Goal: Information Seeking & Learning: Learn about a topic

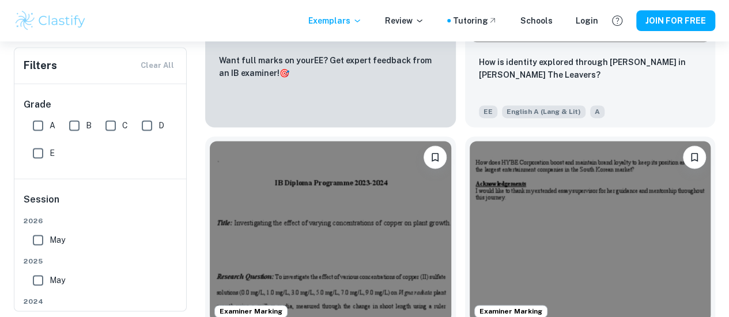
scroll to position [725, 0]
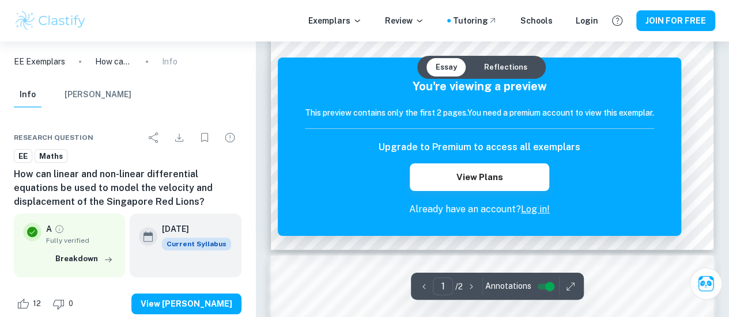
scroll to position [605, 0]
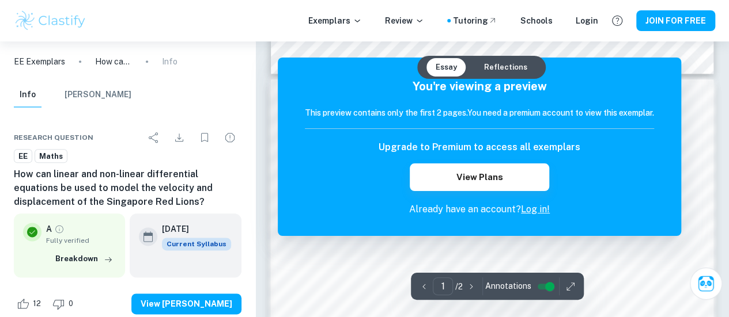
click at [509, 65] on button "Reflections" at bounding box center [506, 67] width 62 height 18
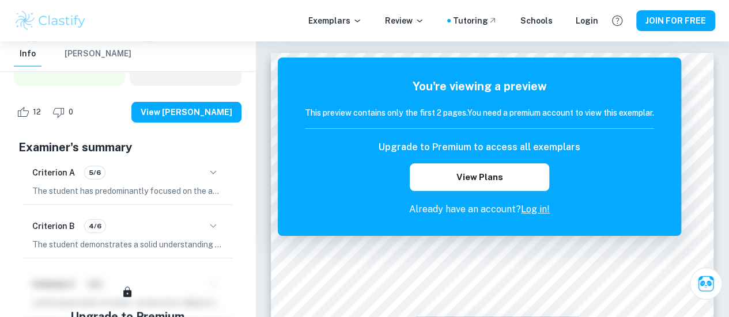
scroll to position [229, 0]
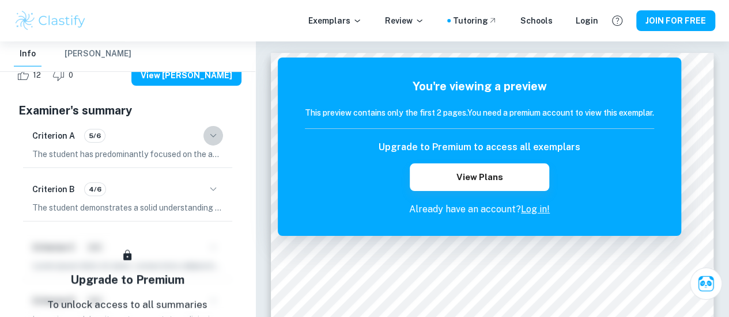
click at [209, 137] on icon "button" at bounding box center [213, 136] width 14 height 14
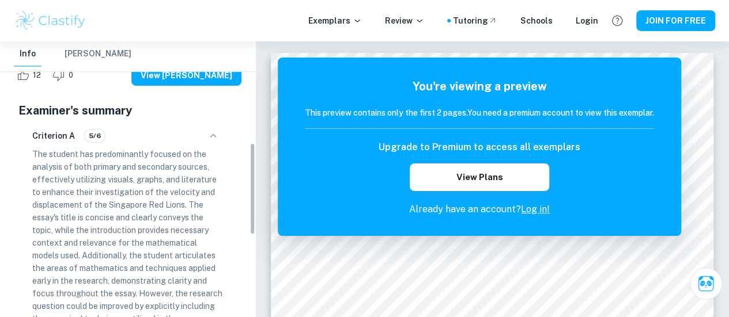
scroll to position [311, 0]
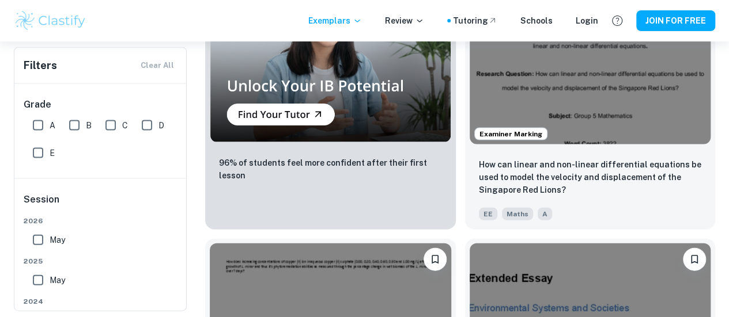
scroll to position [1183, 0]
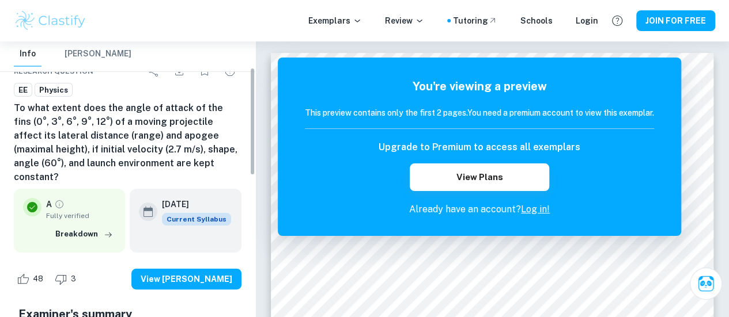
scroll to position [67, 0]
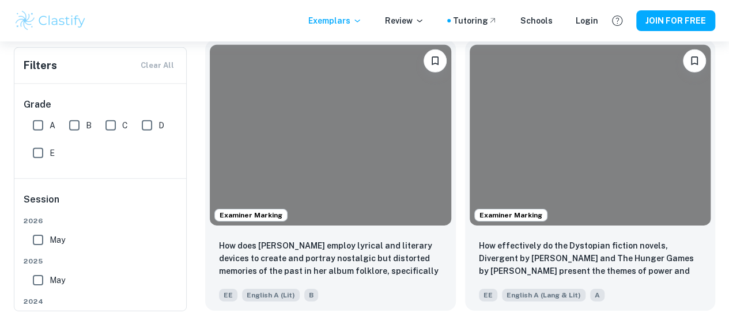
scroll to position [3697, 0]
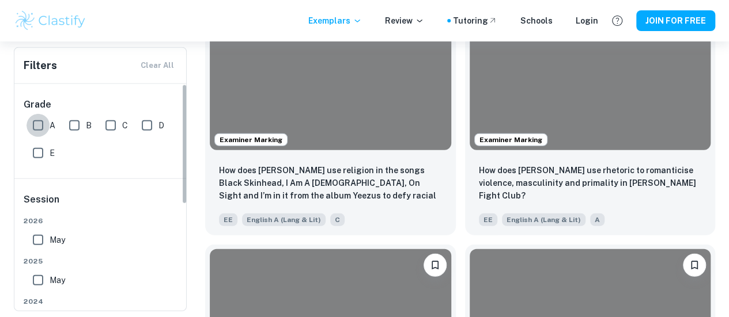
click at [40, 129] on input "A" at bounding box center [38, 125] width 23 height 23
checkbox input "true"
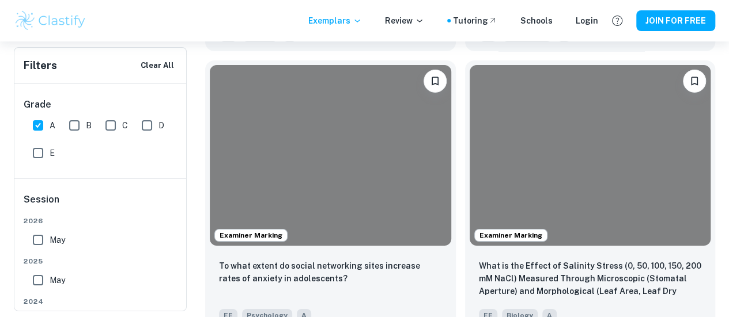
scroll to position [10627, 0]
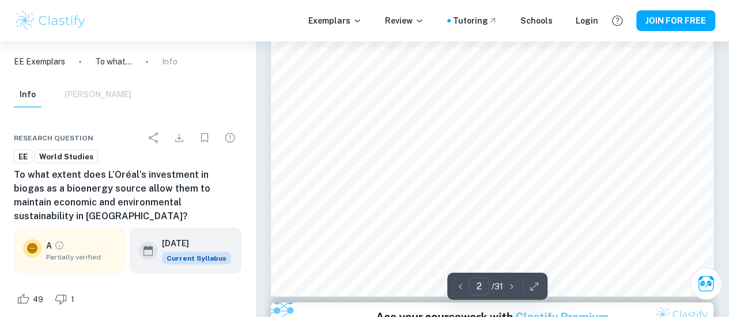
scroll to position [979, 0]
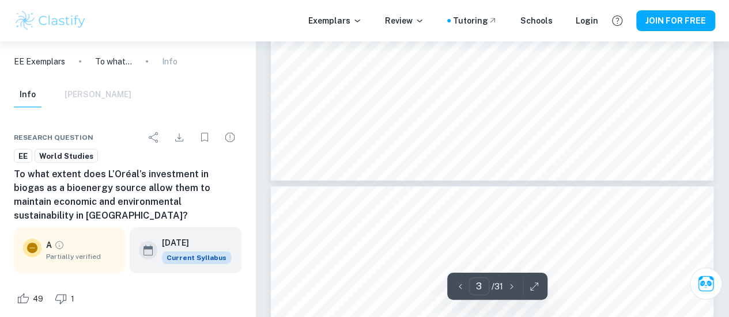
type input "4"
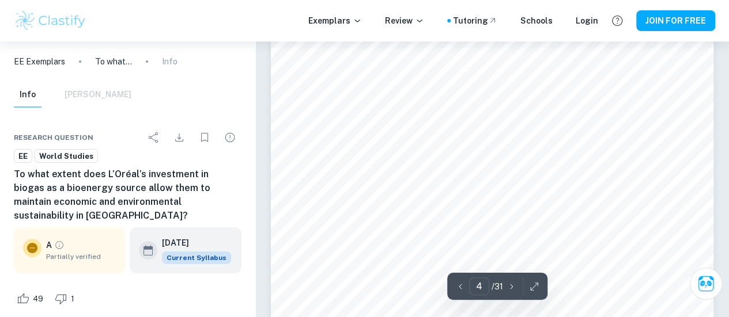
scroll to position [2206, 0]
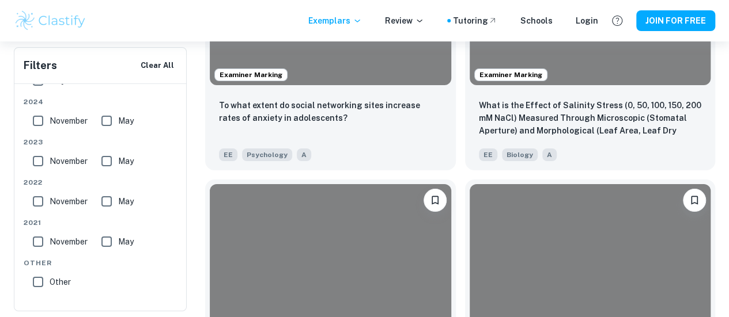
scroll to position [10788, 0]
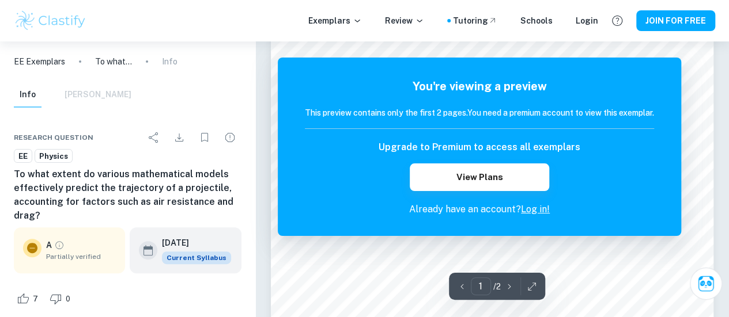
scroll to position [108, 0]
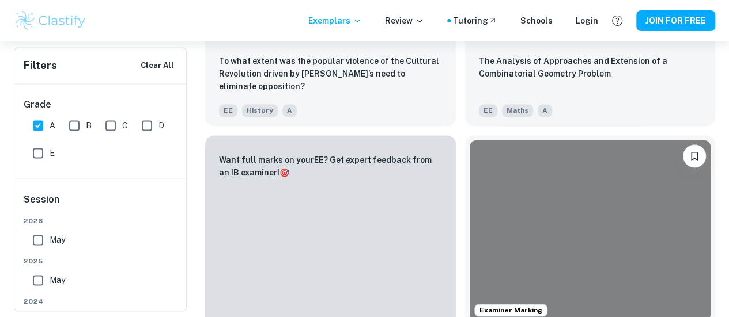
scroll to position [11672, 0]
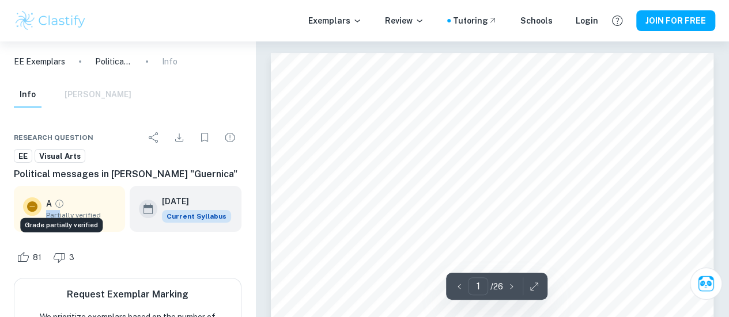
drag, startPoint x: 59, startPoint y: 215, endPoint x: 58, endPoint y: 207, distance: 8.1
click at [58, 207] on div "A Partially verified" at bounding box center [81, 209] width 70 height 23
click at [58, 207] on icon "Grade partially verified" at bounding box center [59, 204] width 10 height 10
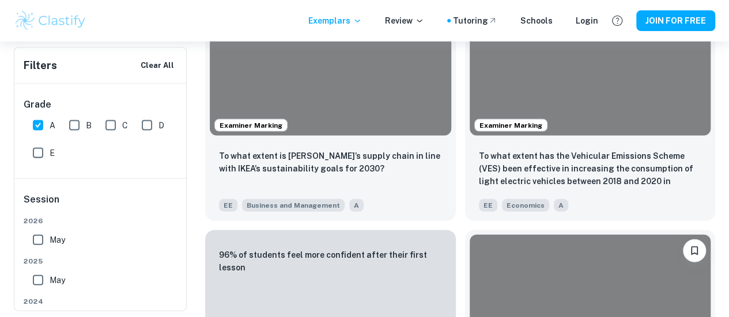
scroll to position [12134, 0]
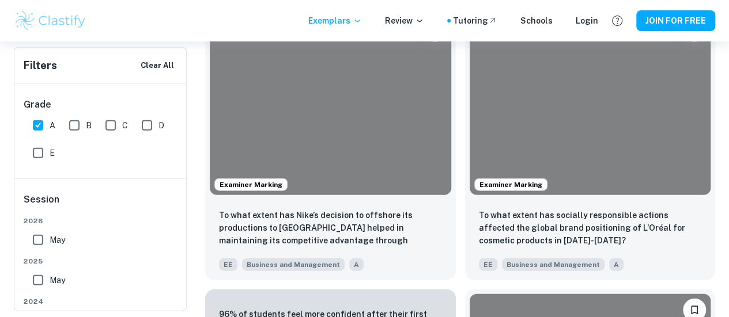
scroll to position [16495, 0]
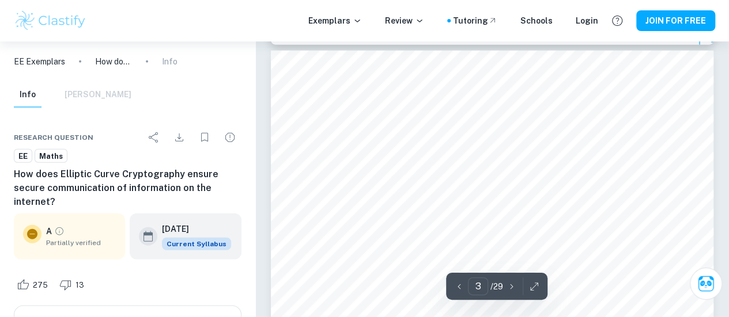
scroll to position [1251, 0]
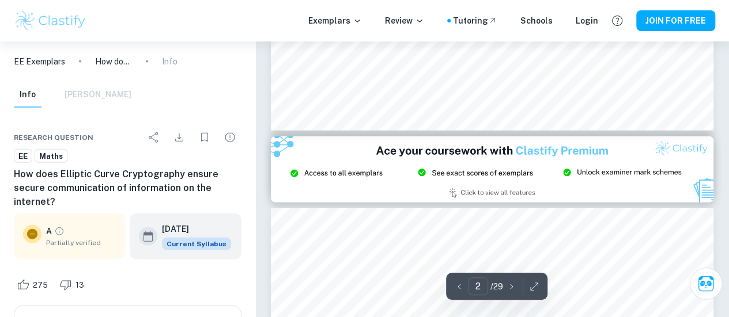
type input "3"
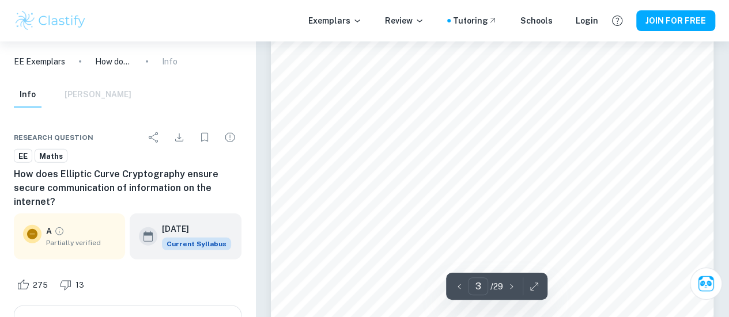
scroll to position [1482, 0]
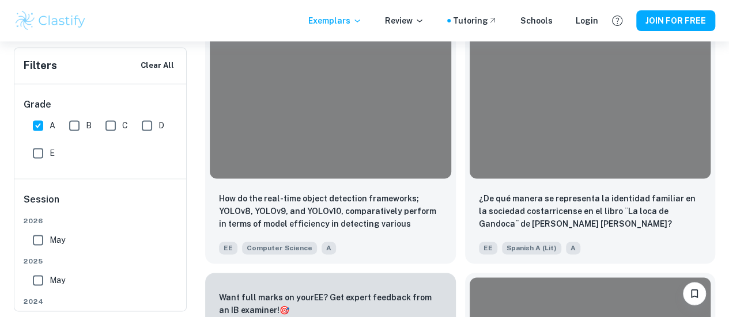
scroll to position [18253, 0]
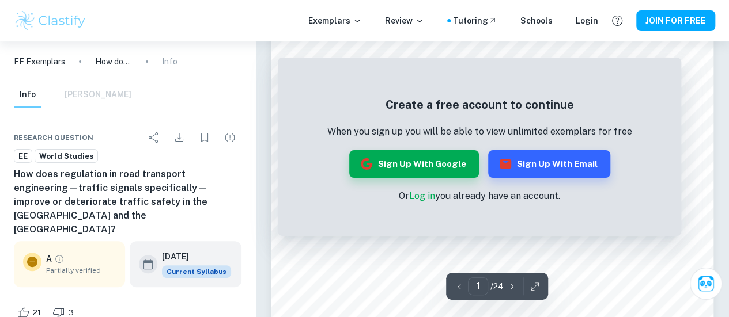
scroll to position [67, 0]
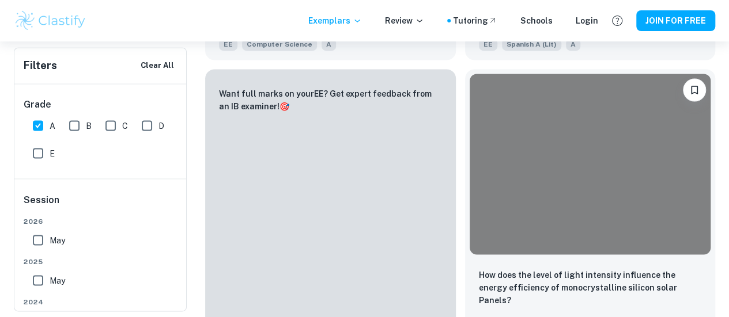
scroll to position [18457, 0]
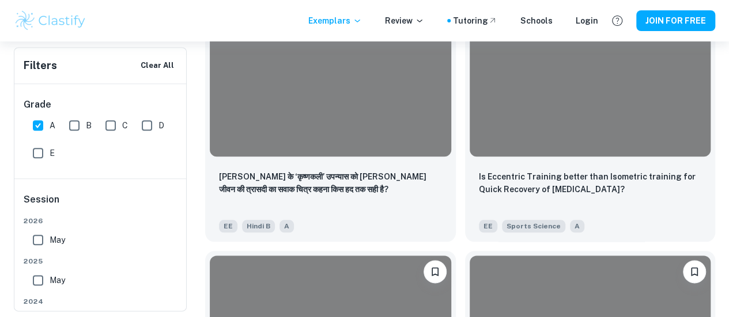
scroll to position [20474, 0]
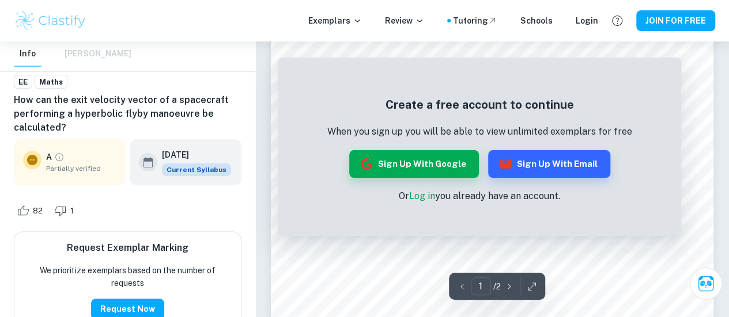
scroll to position [217, 0]
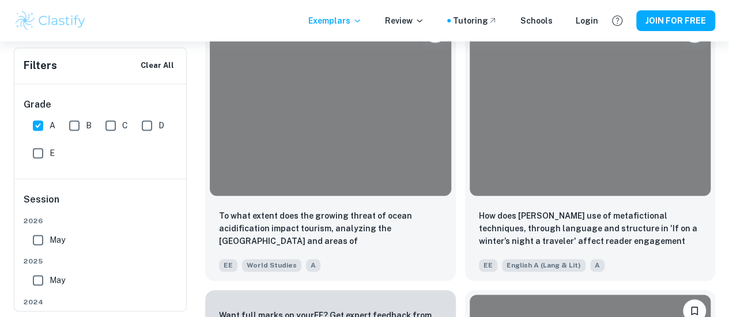
scroll to position [20654, 0]
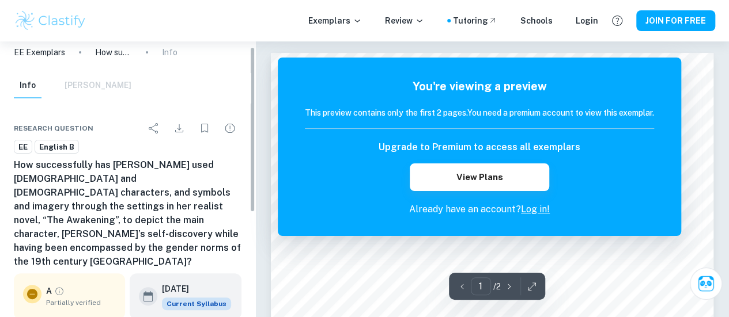
scroll to position [10, 0]
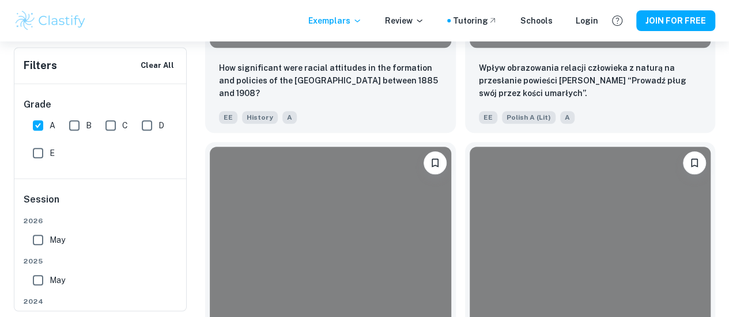
scroll to position [22454, 0]
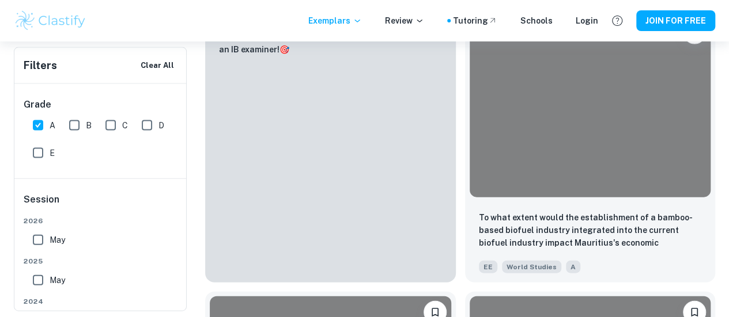
scroll to position [25336, 0]
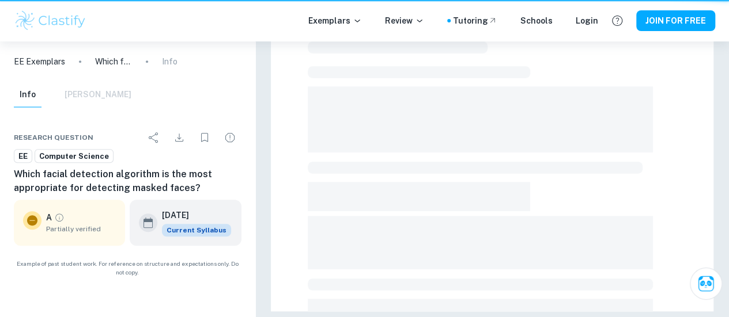
scroll to position [47, 0]
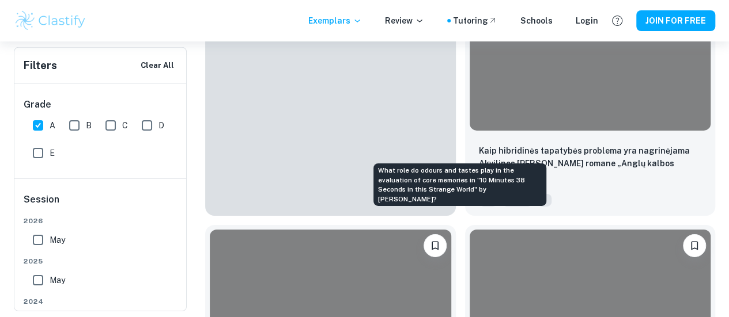
scroll to position [25858, 0]
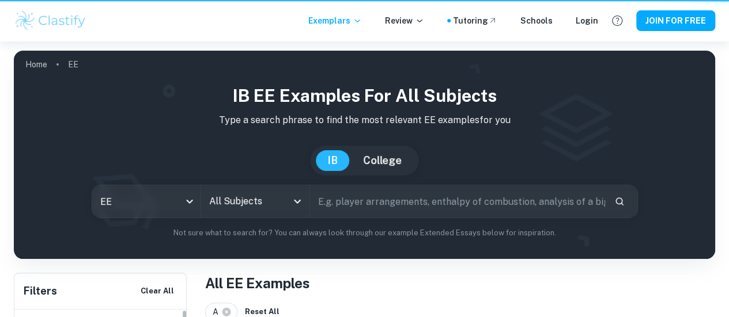
scroll to position [25858, 0]
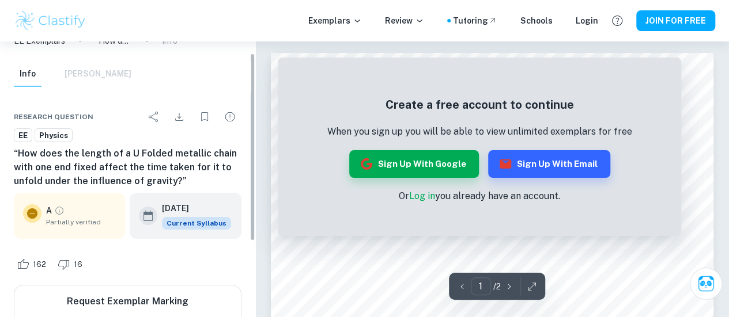
scroll to position [15, 0]
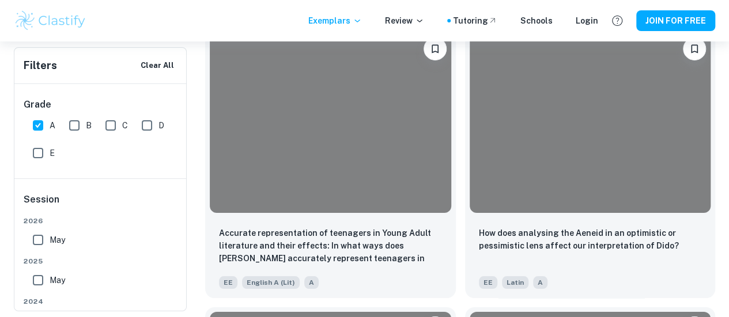
scroll to position [28364, 0]
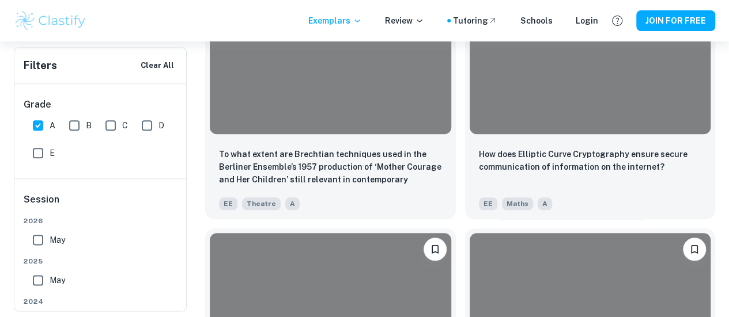
scroll to position [30997, 0]
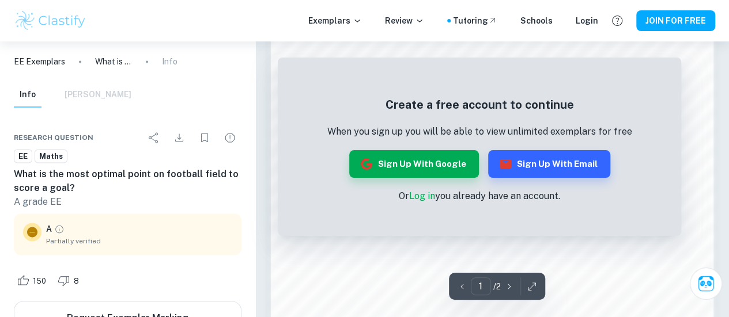
scroll to position [860, 0]
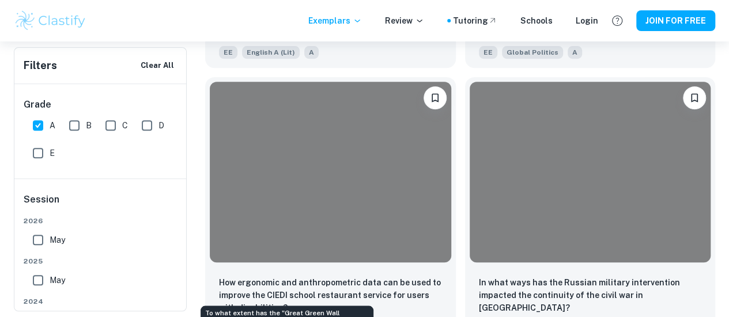
scroll to position [32994, 0]
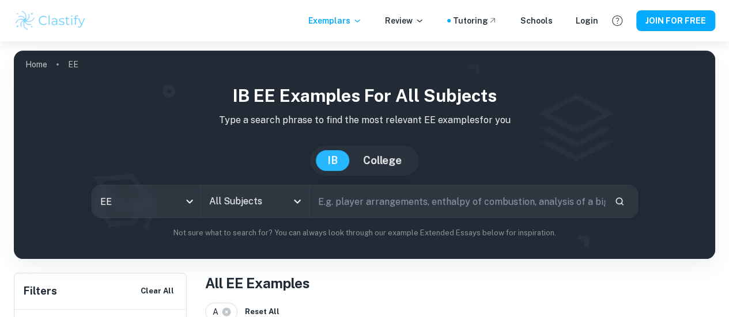
scroll to position [32994, 0]
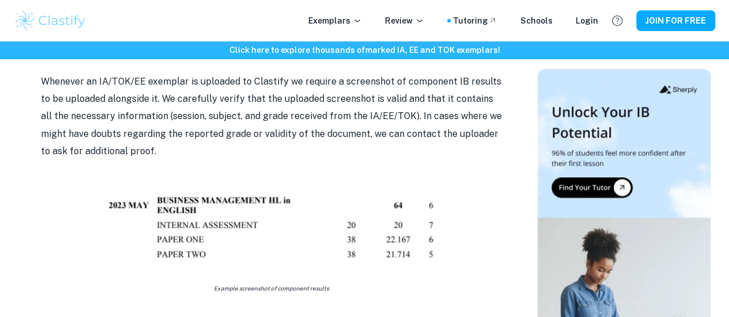
scroll to position [918, 0]
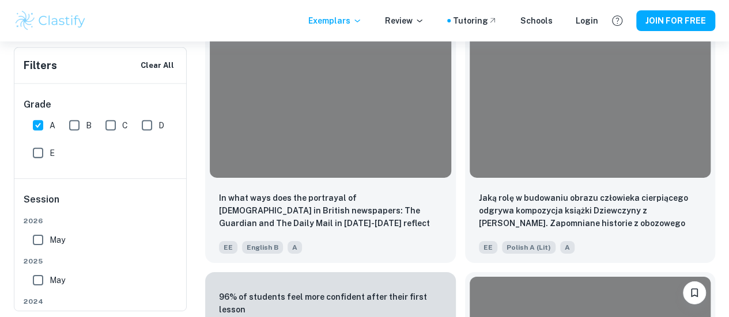
scroll to position [36724, 0]
